Goal: Register for event/course

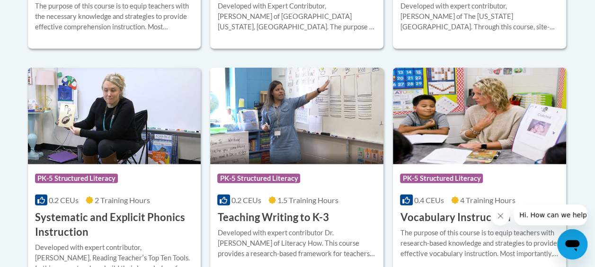
scroll to position [1136, 0]
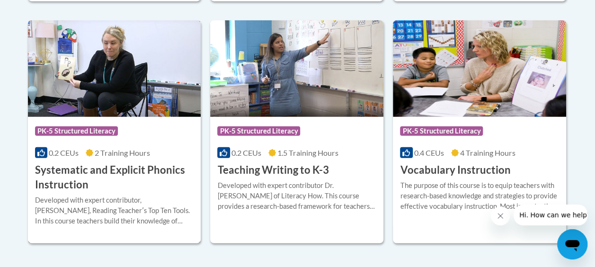
click at [144, 138] on div "Course Category: PK-5 Structured Literacy" at bounding box center [114, 132] width 159 height 21
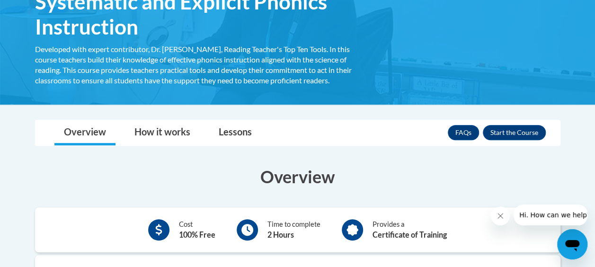
scroll to position [132, 0]
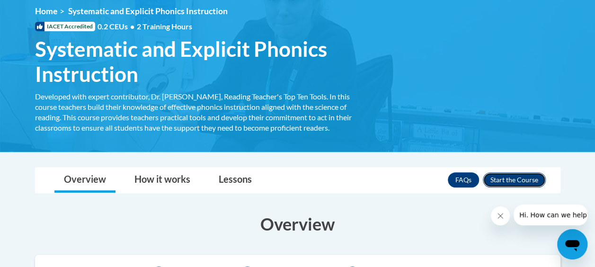
click at [512, 179] on button "Enroll" at bounding box center [514, 179] width 63 height 15
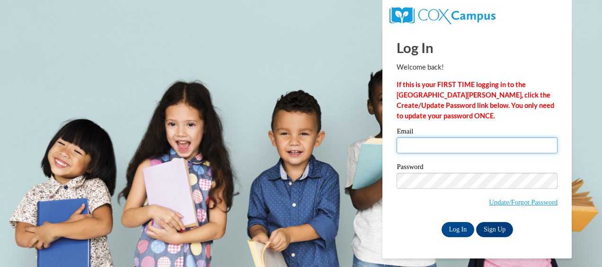
click at [470, 139] on input "Email" at bounding box center [477, 145] width 161 height 16
type input "[EMAIL_ADDRESS][DOMAIN_NAME]"
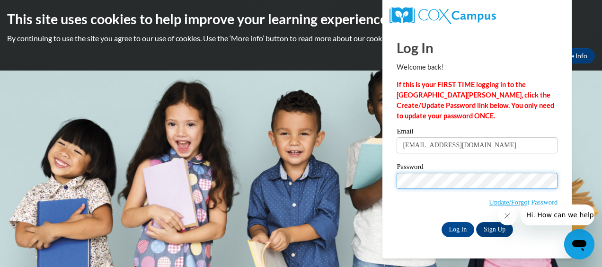
click at [441, 222] on input "Log In" at bounding box center [457, 229] width 33 height 15
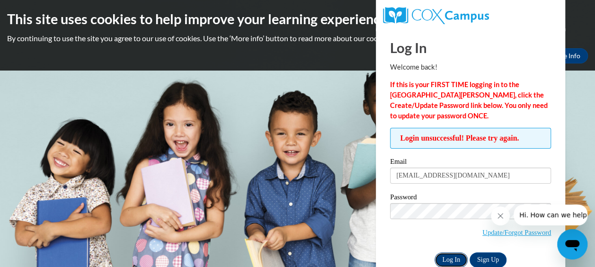
click at [448, 256] on input "Log In" at bounding box center [450, 259] width 33 height 15
click at [344, 202] on body "This site uses cookies to help improve your learning experience. By continuing …" at bounding box center [297, 133] width 595 height 267
